Goal: Download file/media

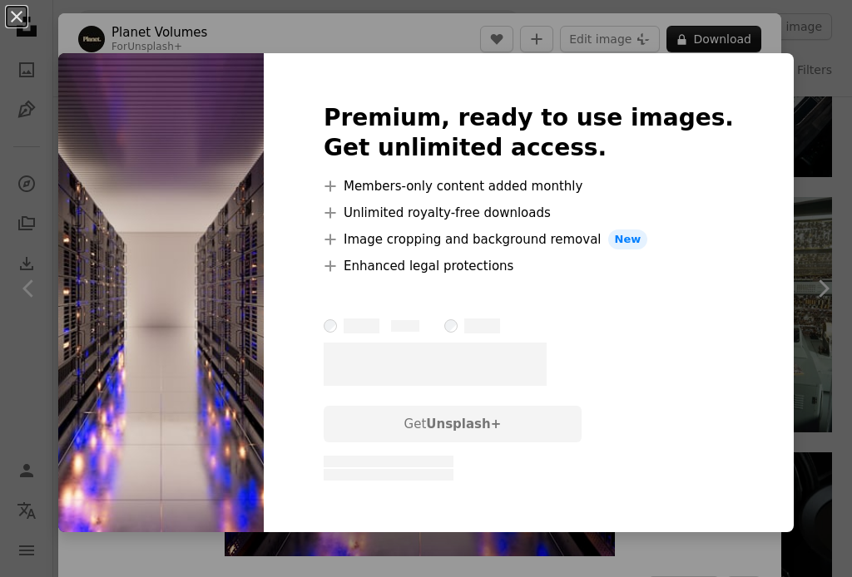
scroll to position [915, 0]
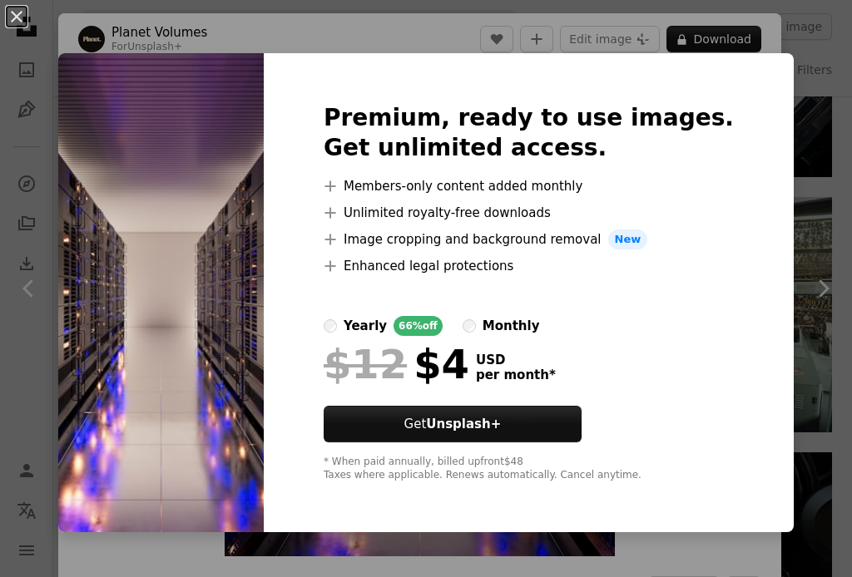
click at [136, 213] on img at bounding box center [161, 292] width 206 height 479
click at [799, 329] on div "An X shape Premium, ready to use images. Get unlimited access. A plus sign Memb…" at bounding box center [426, 288] width 852 height 577
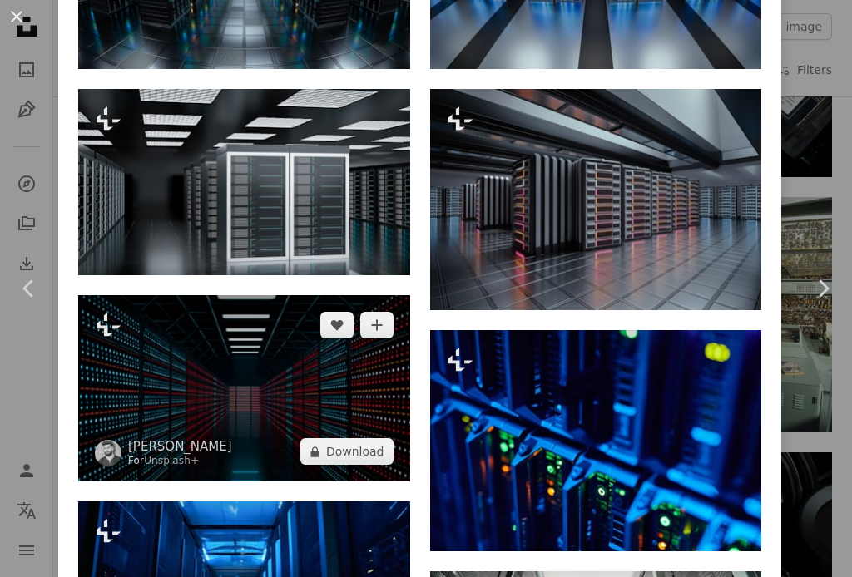
scroll to position [1581, 0]
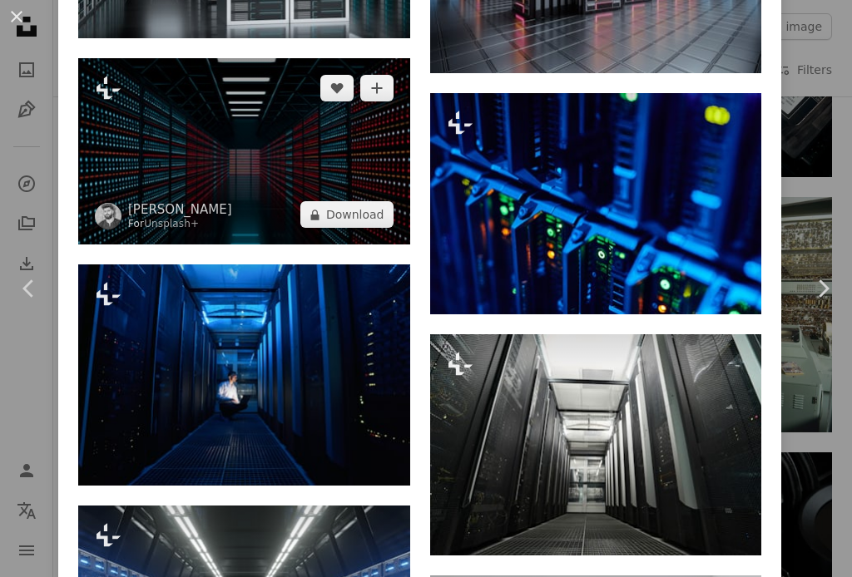
click at [265, 165] on img at bounding box center [244, 151] width 332 height 186
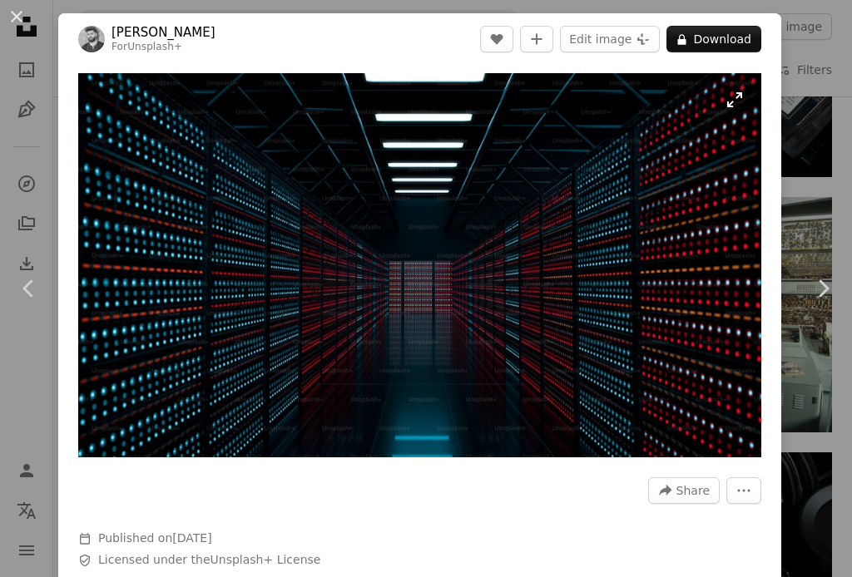
drag, startPoint x: 399, startPoint y: 220, endPoint x: 351, endPoint y: 250, distance: 55.7
click at [351, 250] on img "Zoom in on this image" at bounding box center [419, 265] width 683 height 384
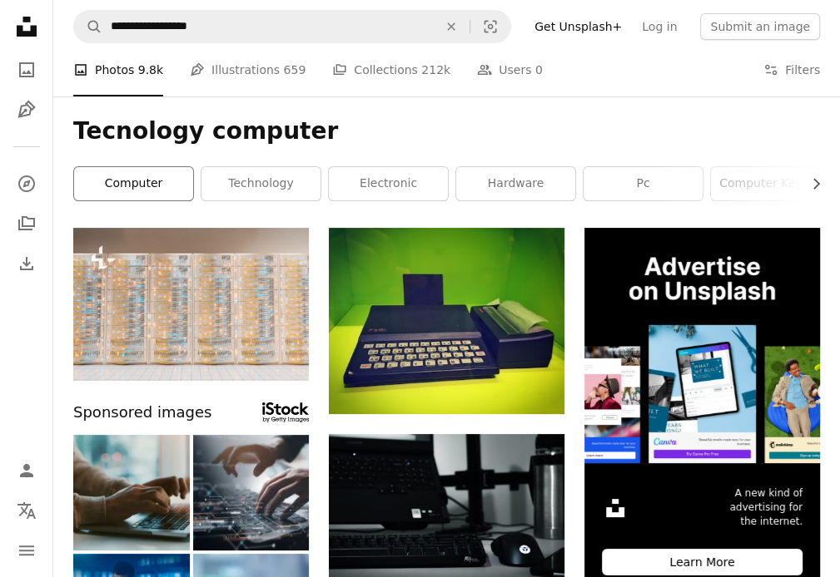
click at [152, 176] on link "computer" at bounding box center [133, 183] width 119 height 33
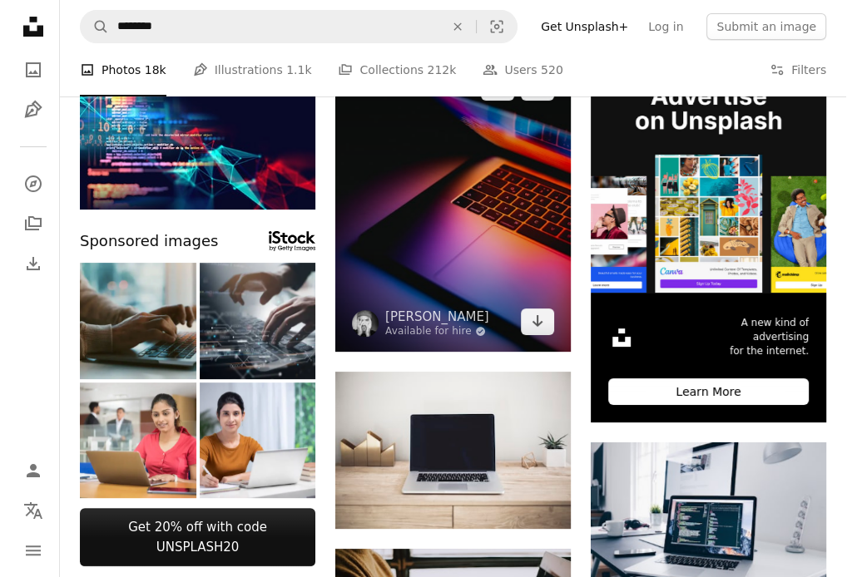
scroll to position [83, 0]
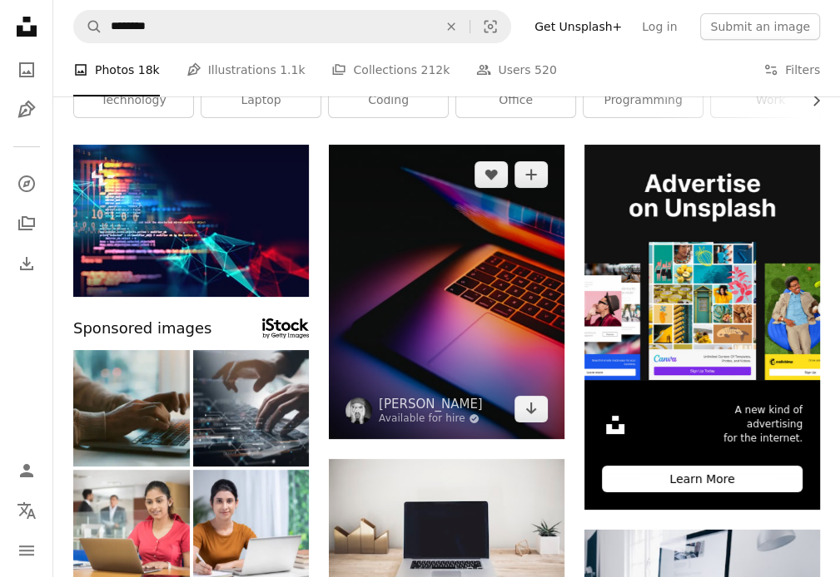
click at [443, 357] on img at bounding box center [446, 292] width 235 height 295
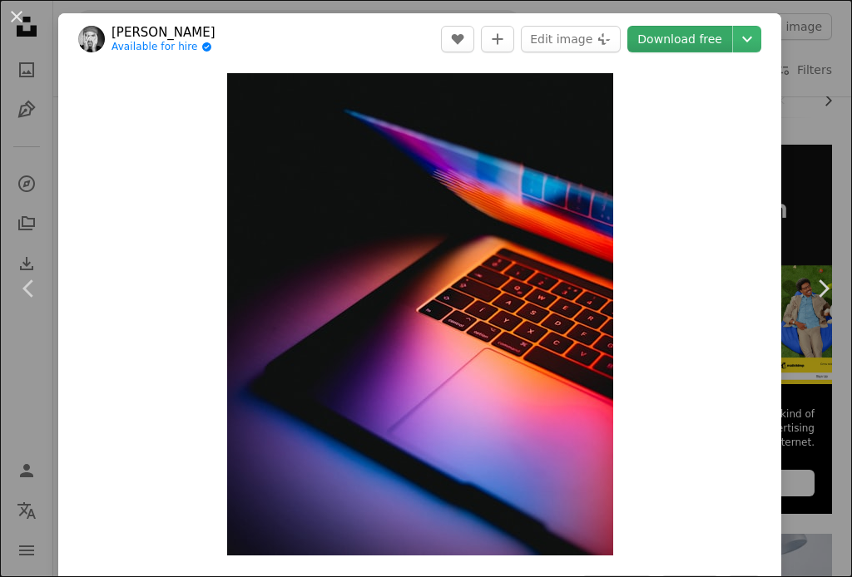
click at [640, 35] on link "Download free" at bounding box center [679, 39] width 105 height 27
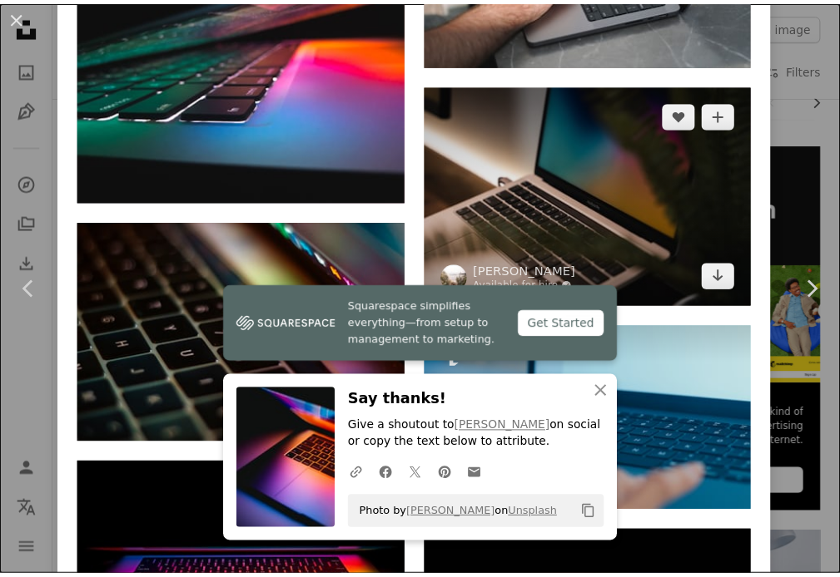
scroll to position [3078, 0]
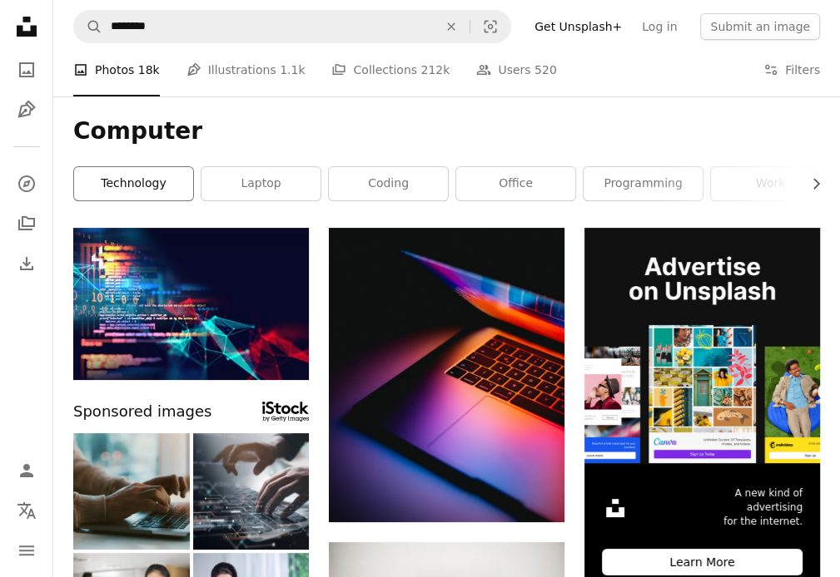
click at [120, 183] on link "technology" at bounding box center [133, 183] width 119 height 33
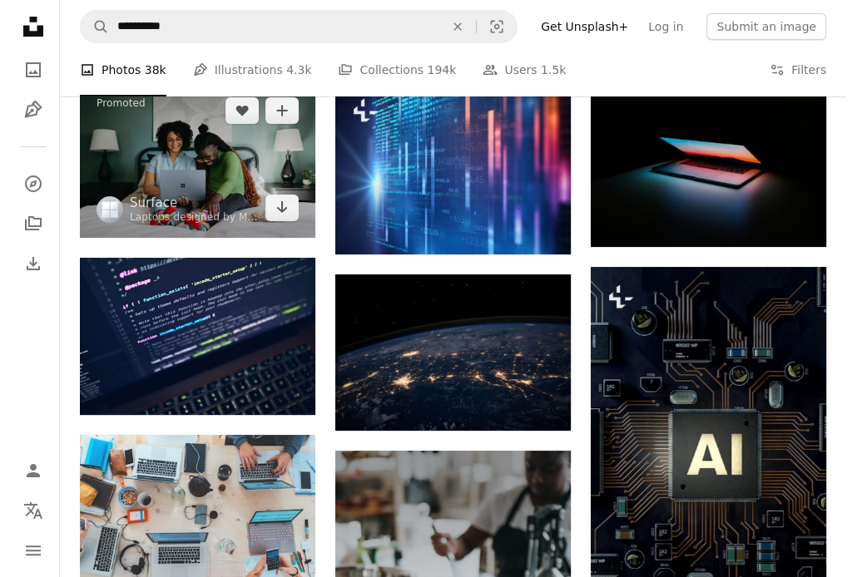
scroll to position [166, 0]
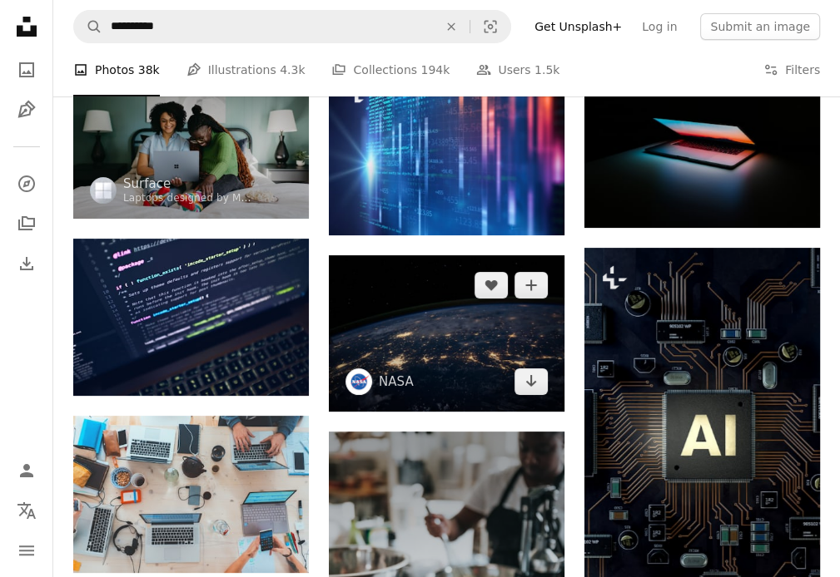
click at [423, 310] on img at bounding box center [446, 333] width 235 height 156
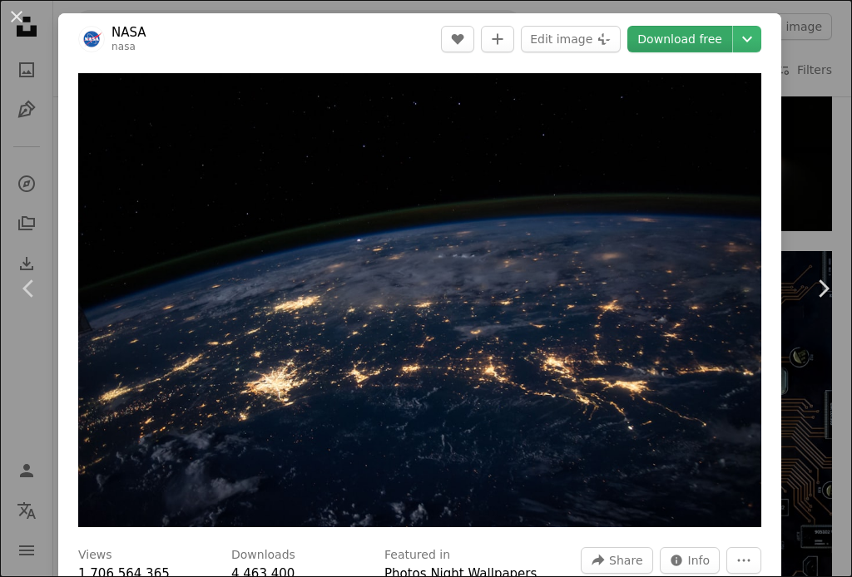
click at [652, 42] on link "Download free" at bounding box center [679, 39] width 105 height 27
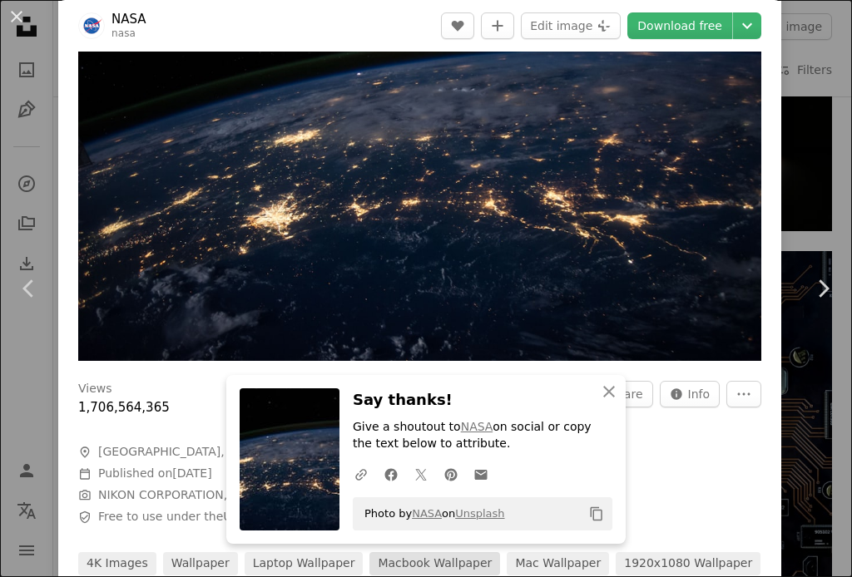
scroll to position [582, 0]
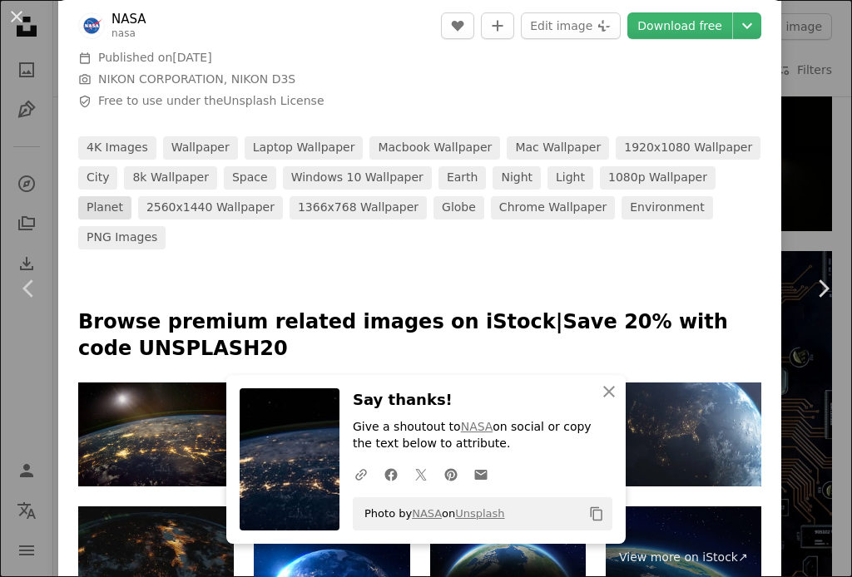
click at [131, 196] on link "planet" at bounding box center [104, 207] width 53 height 23
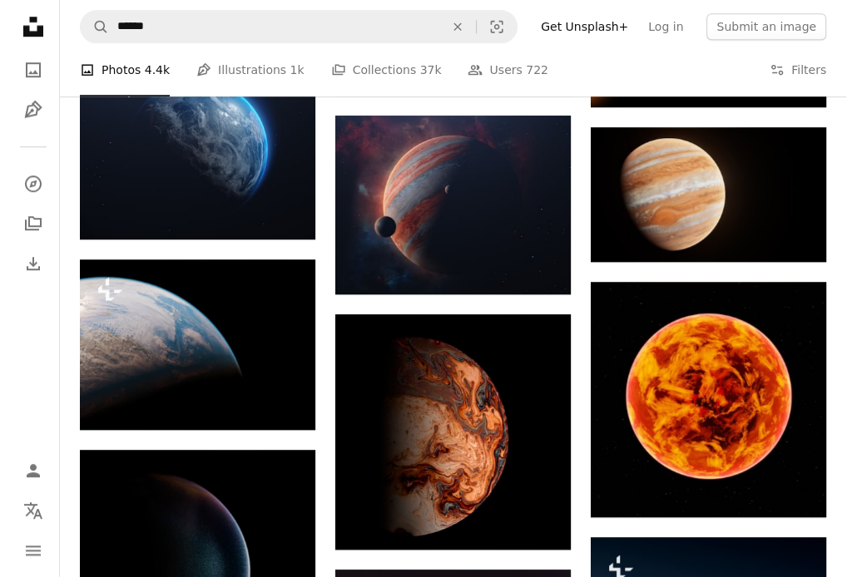
scroll to position [998, 0]
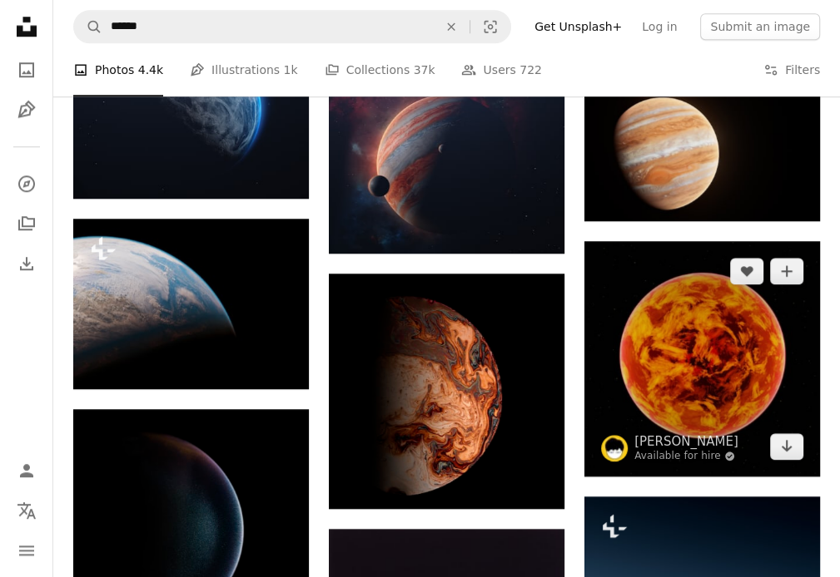
click at [706, 344] on img at bounding box center [701, 358] width 235 height 235
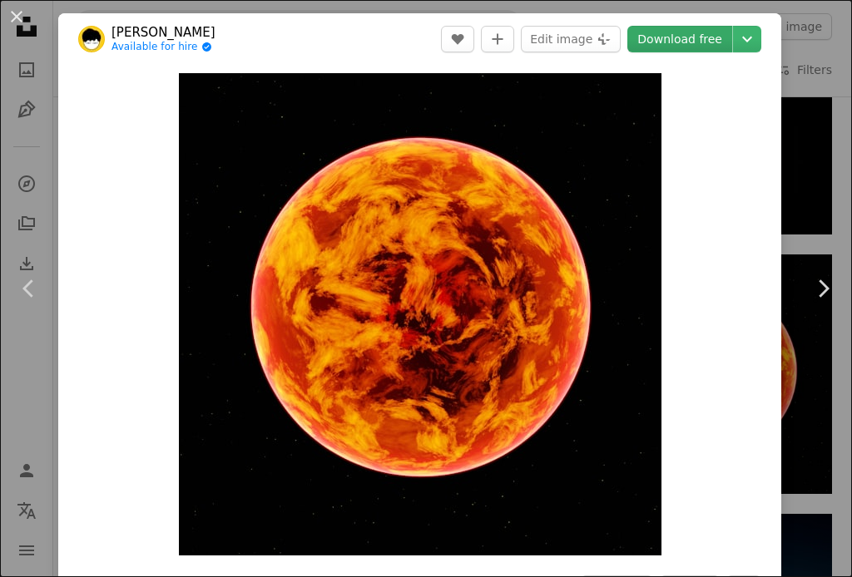
click at [668, 44] on link "Download free" at bounding box center [679, 39] width 105 height 27
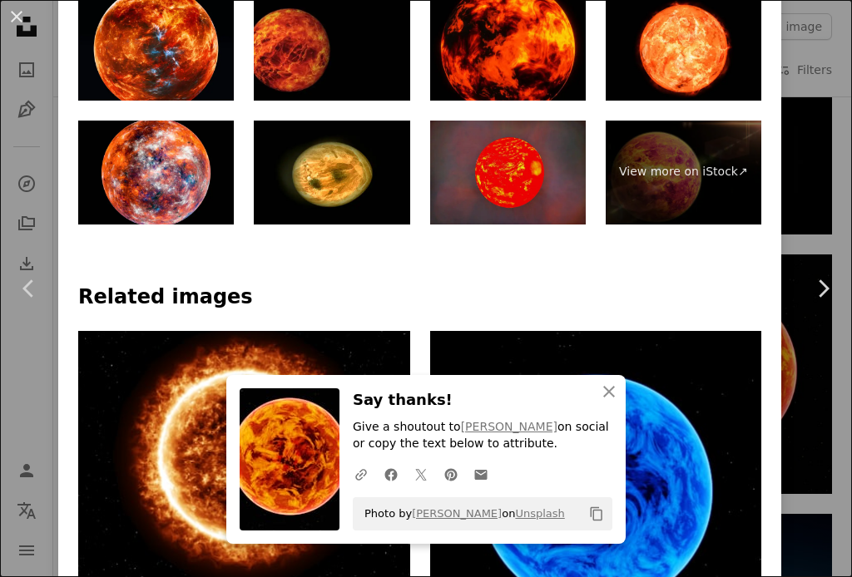
scroll to position [1082, 0]
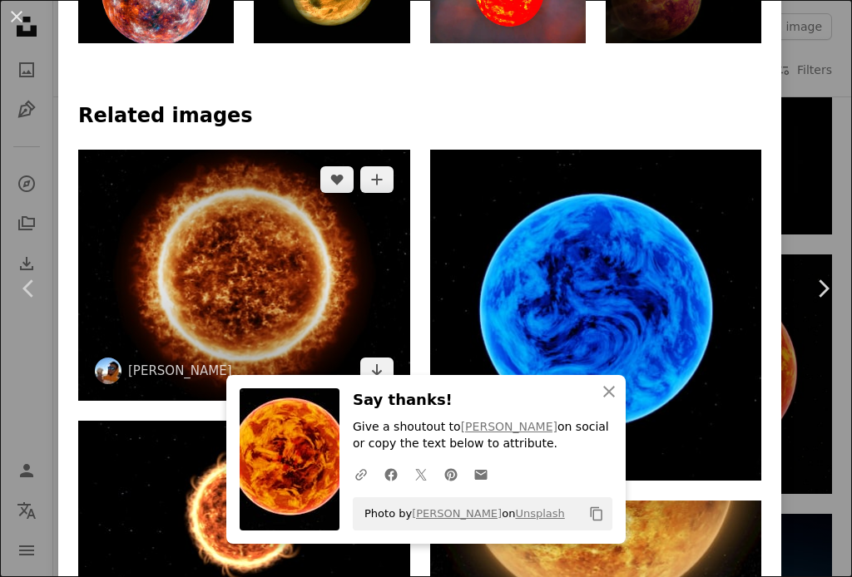
click at [223, 264] on img at bounding box center [244, 276] width 332 height 252
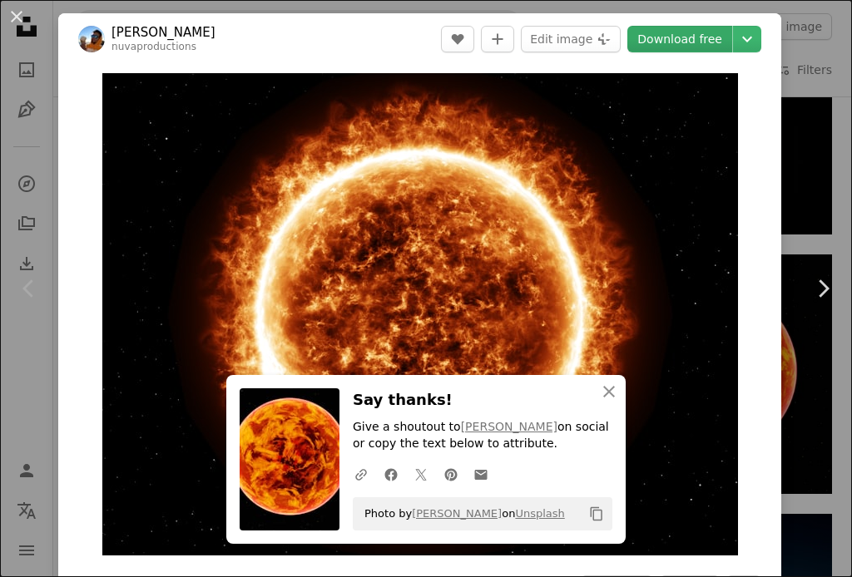
click at [640, 46] on link "Download free" at bounding box center [679, 39] width 105 height 27
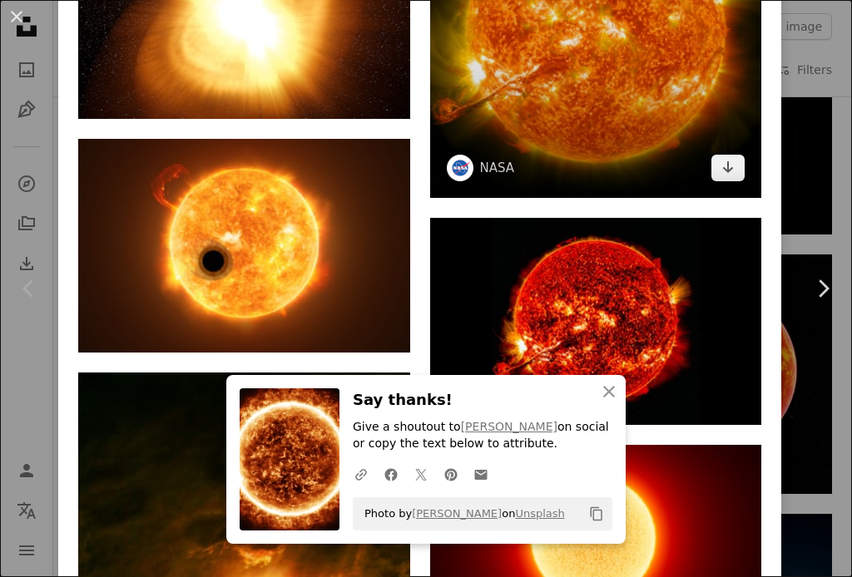
scroll to position [1664, 0]
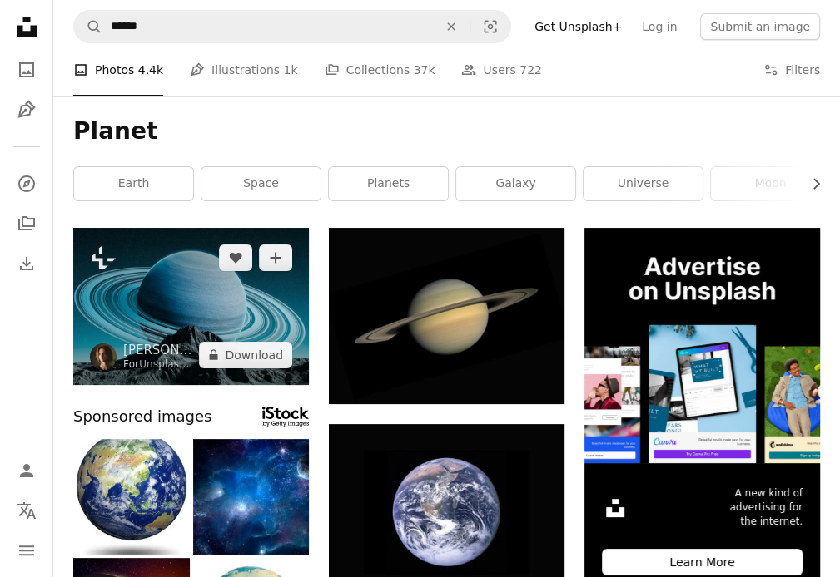
click at [155, 284] on img at bounding box center [190, 306] width 235 height 157
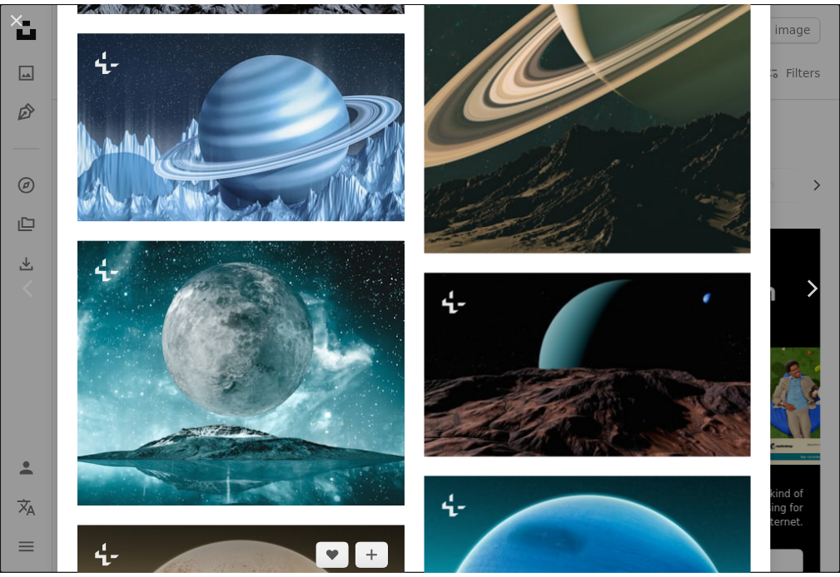
scroll to position [1664, 0]
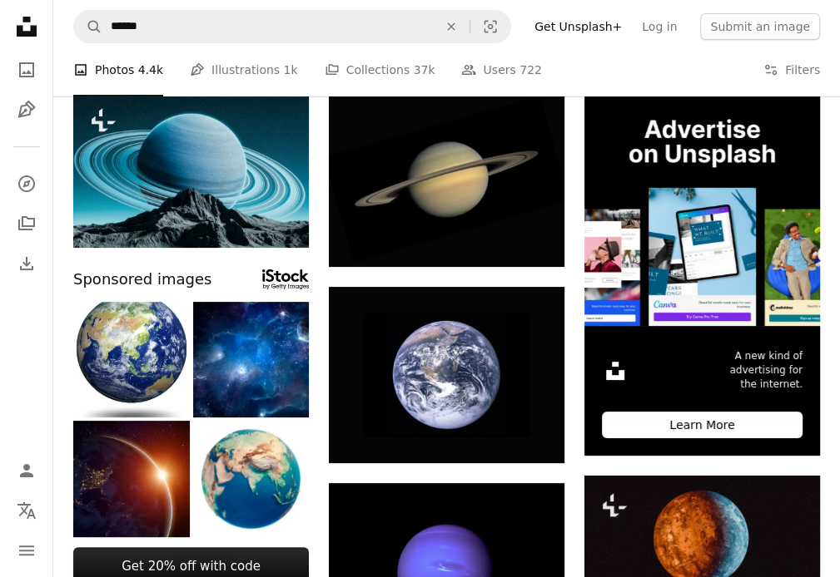
scroll to position [166, 0]
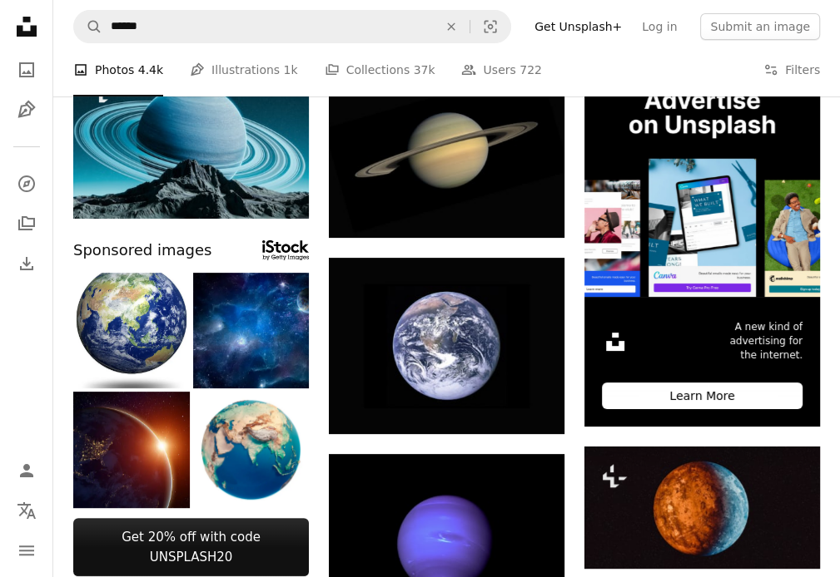
click at [256, 353] on img at bounding box center [251, 331] width 116 height 116
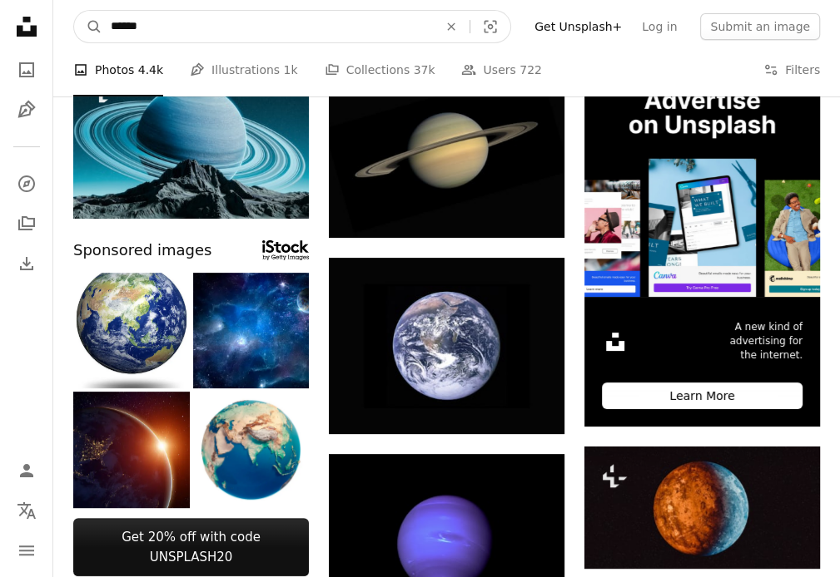
click at [336, 21] on input "******" at bounding box center [267, 27] width 330 height 32
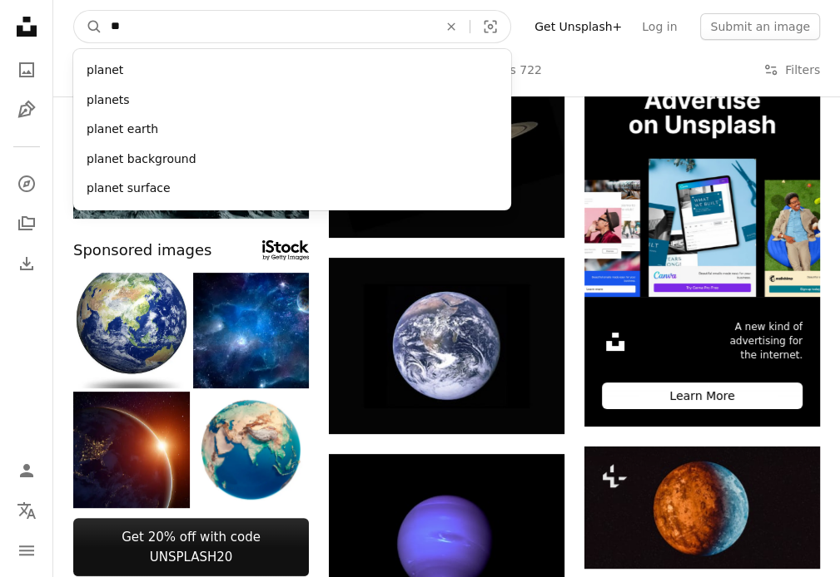
type input "*"
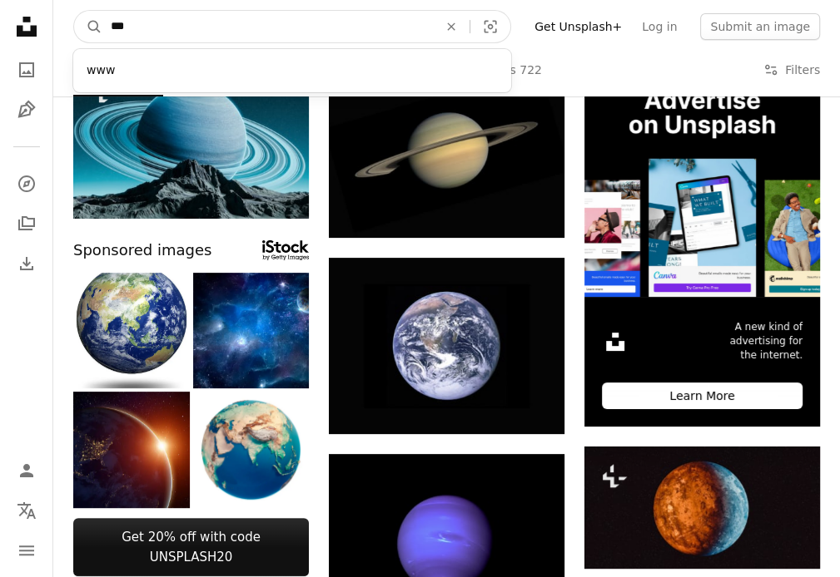
type input "***"
click at [74, 11] on button "A magnifying glass" at bounding box center [88, 27] width 28 height 32
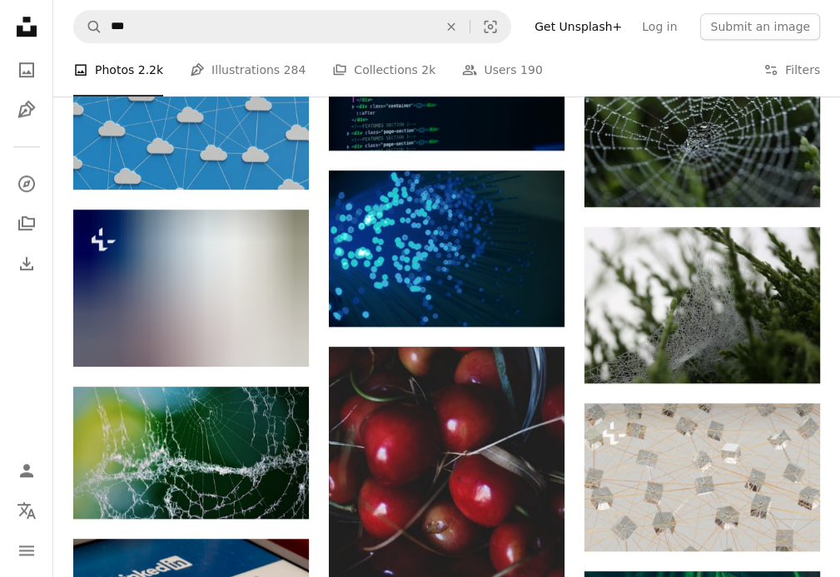
scroll to position [915, 0]
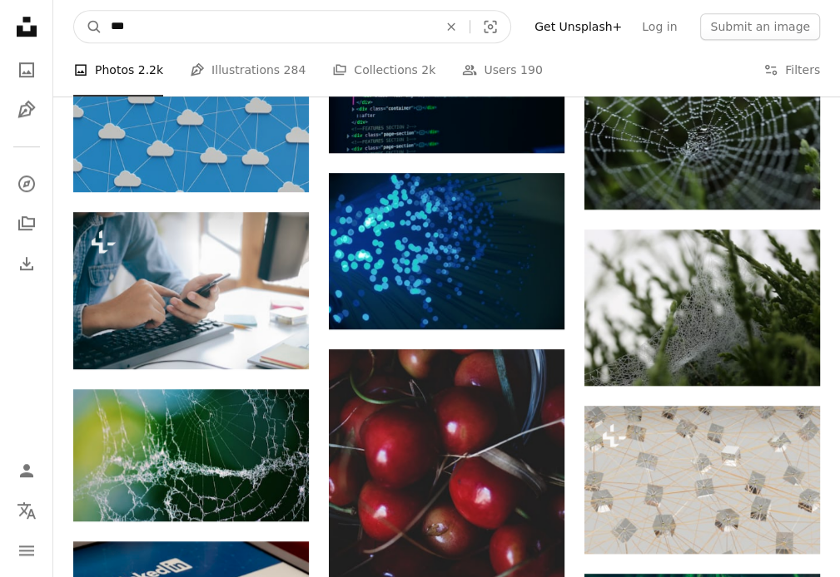
click at [163, 30] on input "***" at bounding box center [267, 27] width 330 height 32
type input "*********"
click button "A magnifying glass" at bounding box center [88, 27] width 28 height 32
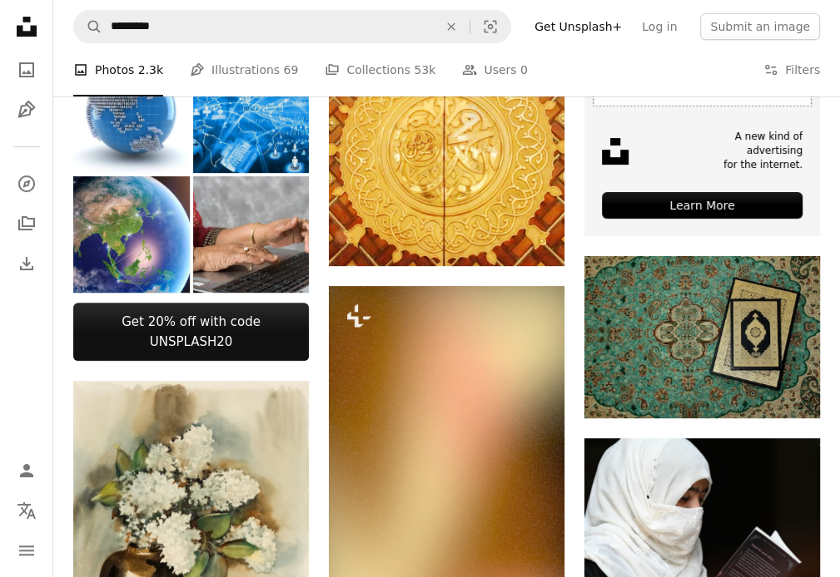
scroll to position [250, 0]
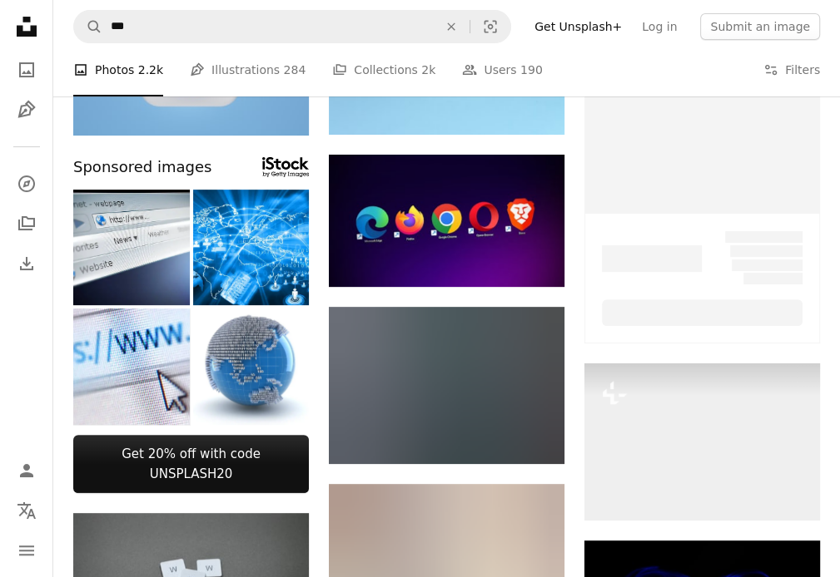
scroll to position [915, 0]
